Goal: Register for event/course

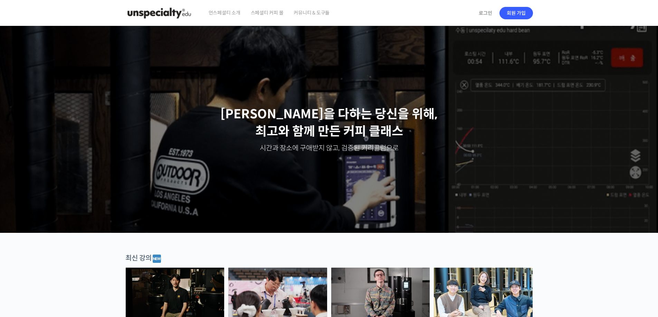
click at [160, 8] on img at bounding box center [159, 13] width 68 height 21
click at [224, 15] on span "언스페셜티 소개" at bounding box center [225, 13] width 32 height 26
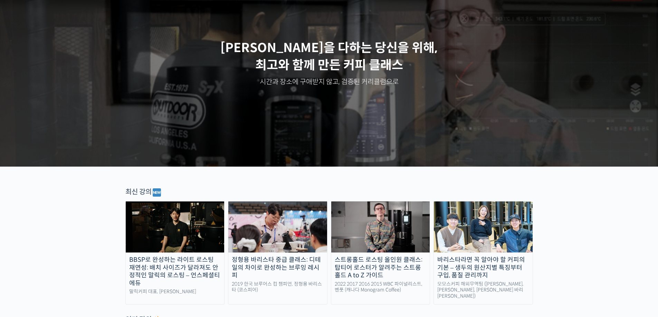
scroll to position [138, 0]
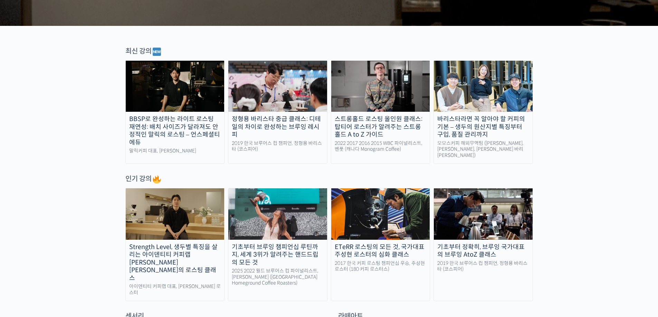
scroll to position [242, 0]
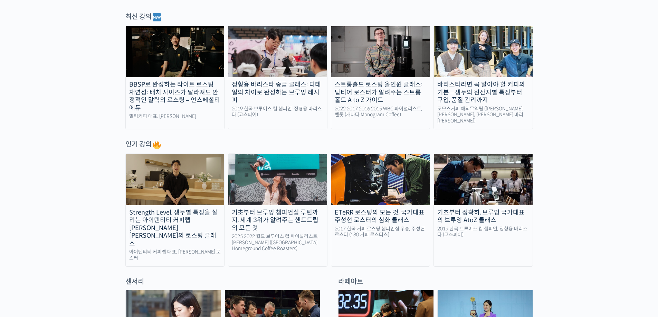
click at [290, 213] on div "기초부터 브루잉 챔피언십 루틴까지, 세계 3위가 알려주는 핸드드립의 모든 것" at bounding box center [277, 220] width 99 height 23
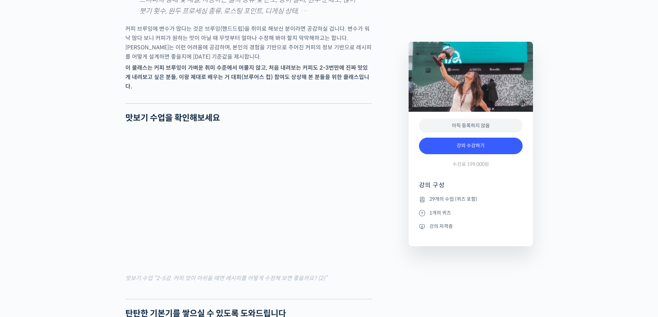
scroll to position [829, 0]
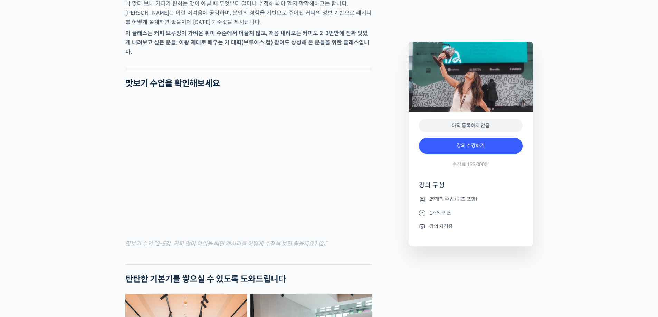
click at [433, 227] on li "강의 자격증" at bounding box center [471, 226] width 104 height 8
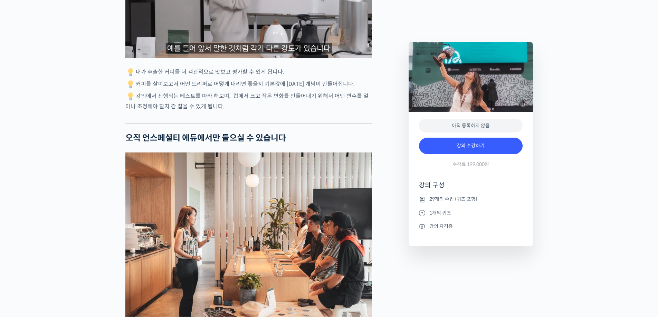
scroll to position [2106, 0]
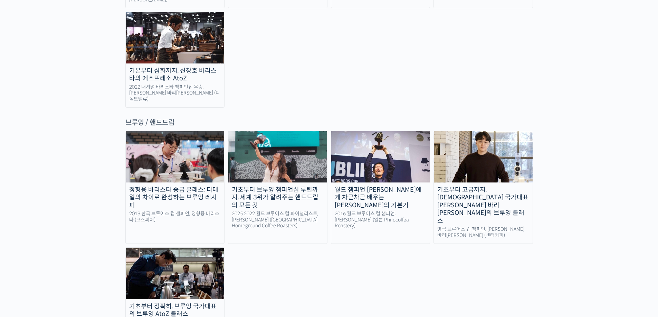
scroll to position [1105, 0]
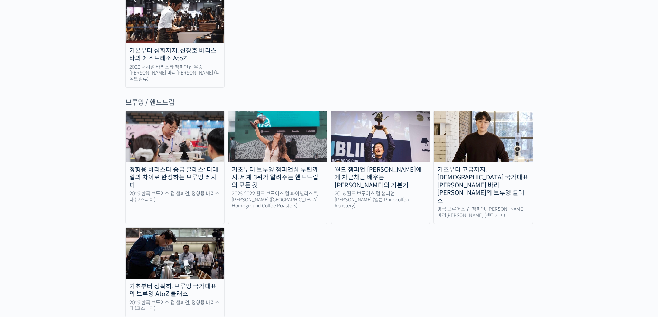
click at [493, 166] on div "기초부터 고급까지, 영국 국가대표 박상호 바리스타의 브루잉 클래스" at bounding box center [483, 185] width 99 height 39
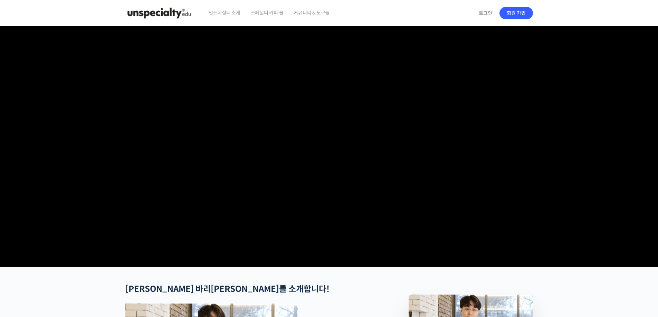
click at [378, 195] on video at bounding box center [328, 145] width 407 height 238
click at [484, 11] on link "로그인" at bounding box center [485, 13] width 22 height 16
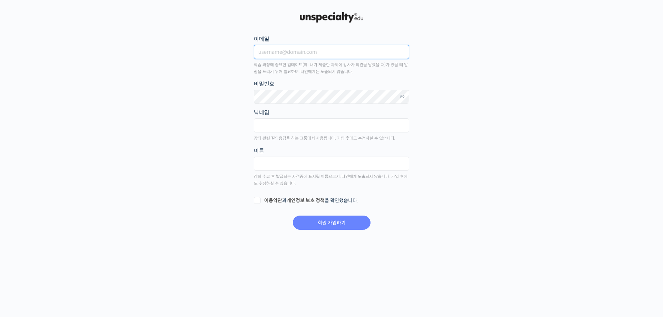
click at [296, 54] on input "이메일" at bounding box center [331, 52] width 155 height 14
type input "[EMAIL_ADDRESS][DOMAIN_NAME]"
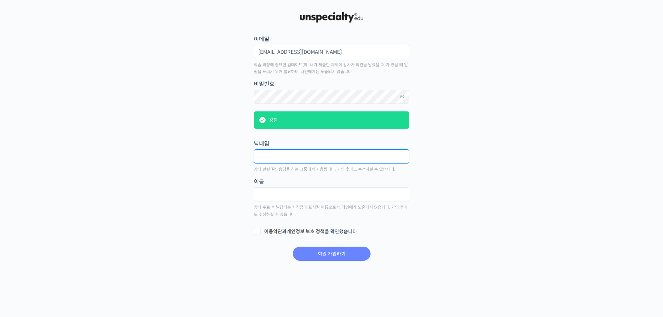
click at [292, 159] on input "text" at bounding box center [331, 156] width 155 height 14
type input "민"
type input "ㅁㅅㅇ"
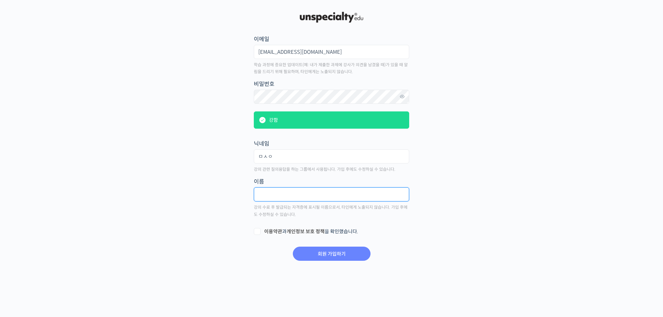
click at [306, 200] on input "text" at bounding box center [331, 194] width 155 height 14
type input "민서윤"
click at [253, 231] on main "회원 가입하기 or 로그인 이메일 [EMAIL_ADDRESS][DOMAIN_NAME] 학습 과정에 중요한 업데이트(예: 내가 제출한 과제에 강…" at bounding box center [331, 135] width 407 height 251
click at [257, 232] on label "이용약관 과 개인정보 보호 정책 을 확인했습니다." at bounding box center [331, 232] width 155 height 7
click at [257, 232] on input "이용약관 과 개인정보 보호 정책 을 확인했습니다." at bounding box center [256, 231] width 4 height 4
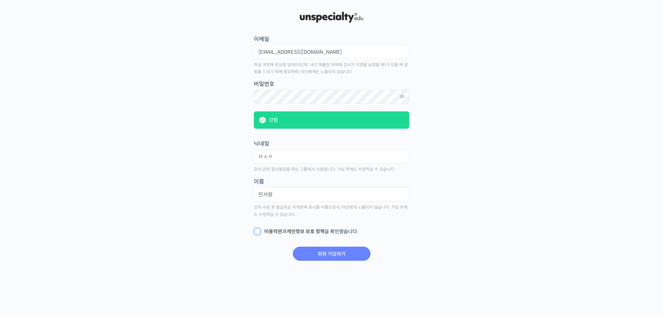
checkbox input "true"
click at [348, 256] on input "회원 가입하기" at bounding box center [332, 254] width 78 height 14
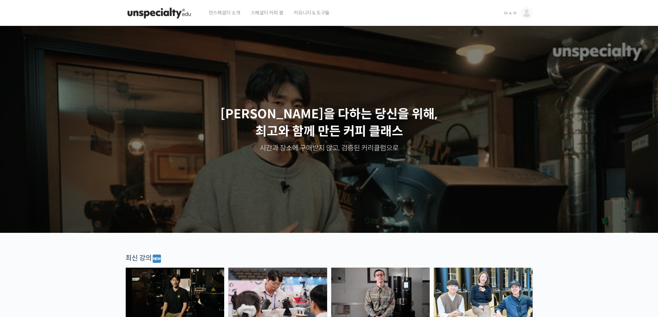
click at [235, 12] on span "언스페셜티 소개" at bounding box center [225, 13] width 32 height 26
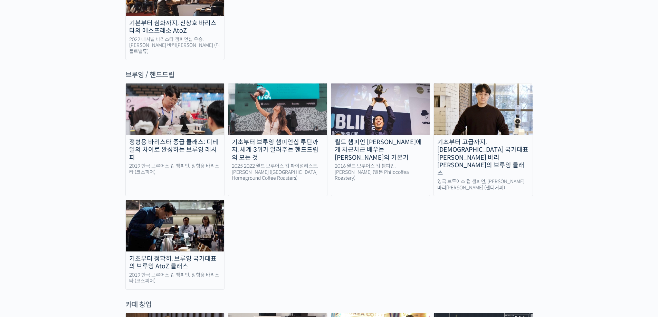
scroll to position [1036, 0]
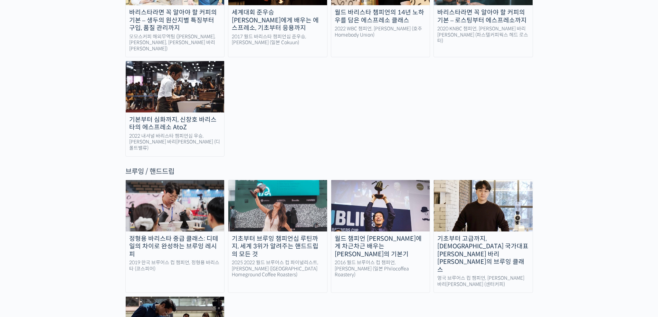
click at [482, 235] on div "기초부터 고급까지, [DEMOGRAPHIC_DATA] 국가대표 [PERSON_NAME] 바리[PERSON_NAME]의 브루잉 클래스" at bounding box center [483, 254] width 99 height 39
click at [179, 235] on div "정형용 바리스타 중급 클래스: 디테일의 차이로 완성하는 브루잉 레시피" at bounding box center [175, 246] width 99 height 23
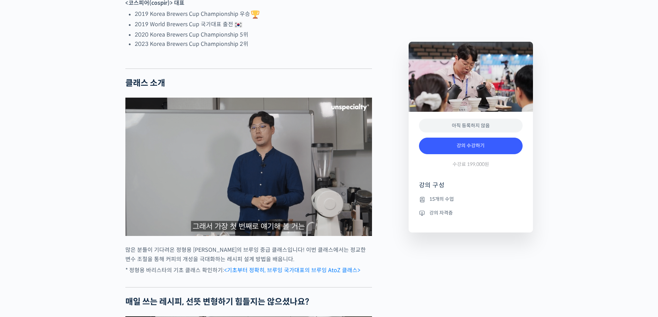
scroll to position [587, 0]
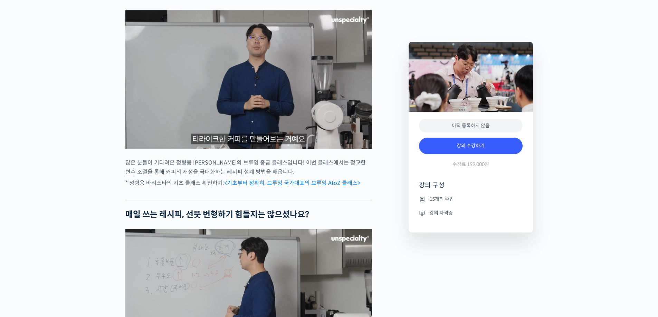
click at [209, 108] on img at bounding box center [248, 79] width 246 height 138
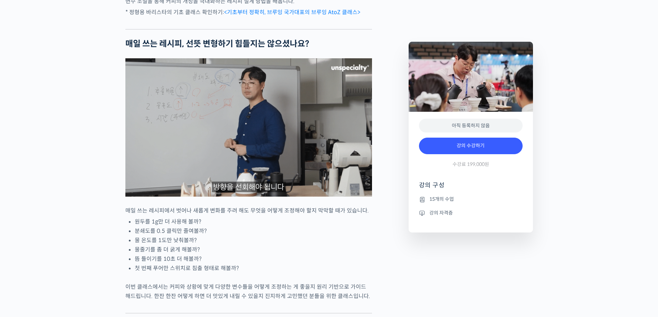
scroll to position [760, 0]
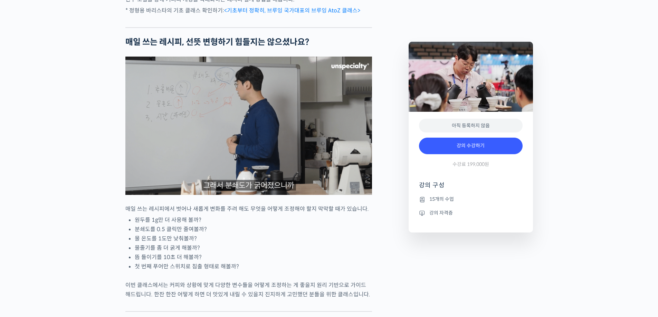
click at [206, 129] on img at bounding box center [248, 126] width 246 height 138
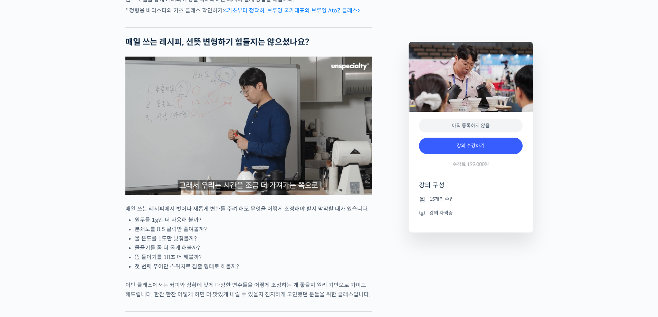
click at [244, 168] on img at bounding box center [248, 126] width 246 height 138
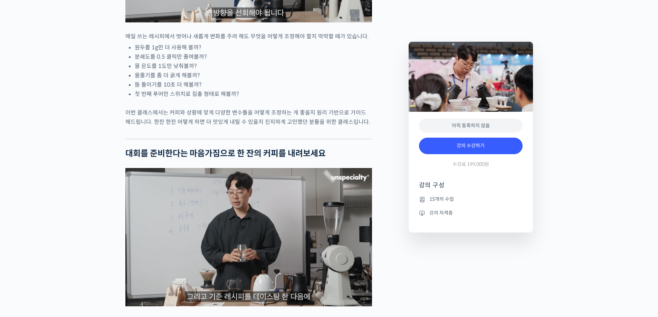
scroll to position [1036, 0]
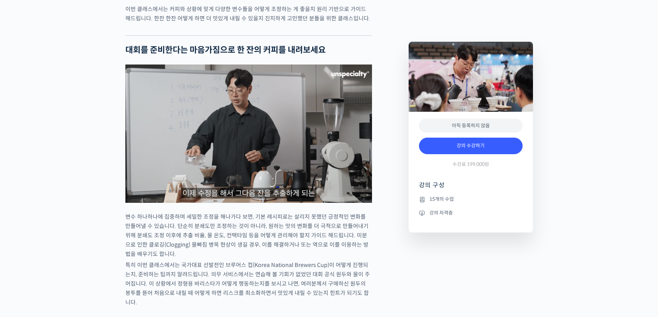
click at [265, 174] on img at bounding box center [248, 134] width 246 height 138
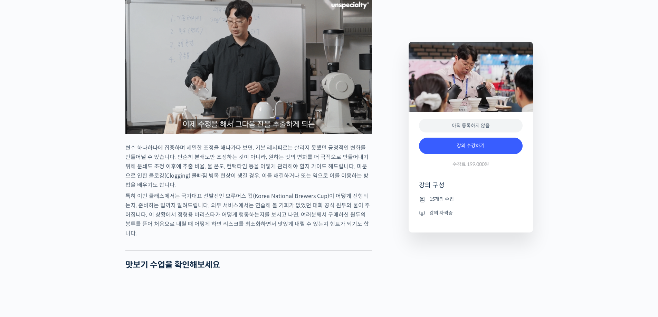
scroll to position [1277, 0]
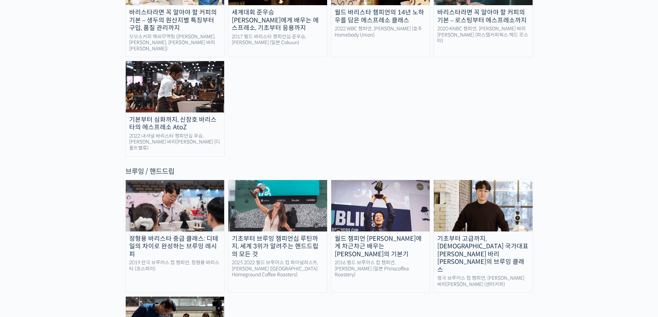
click at [476, 235] on div "기초부터 고급까지, [DEMOGRAPHIC_DATA] 국가대표 [PERSON_NAME] 바리[PERSON_NAME]의 브루잉 클래스" at bounding box center [483, 254] width 99 height 39
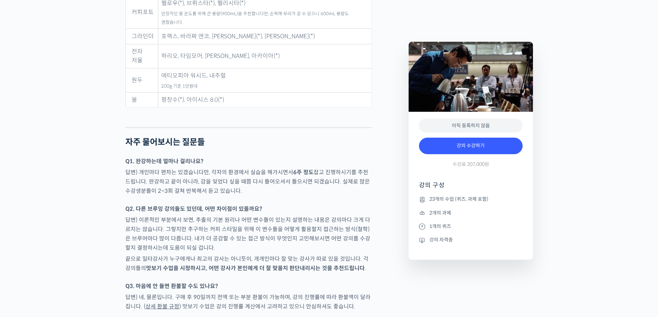
scroll to position [3452, 0]
